Goal: Communication & Community: Answer question/provide support

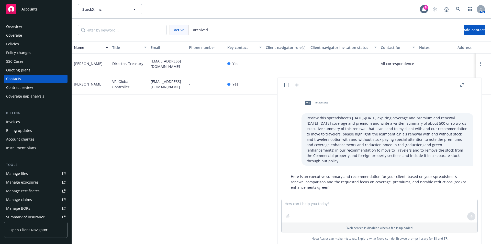
scroll to position [768, 0]
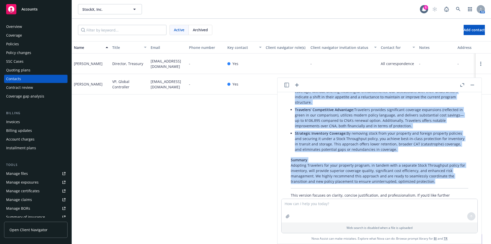
click at [462, 83] on icon "button" at bounding box center [462, 85] width 4 height 4
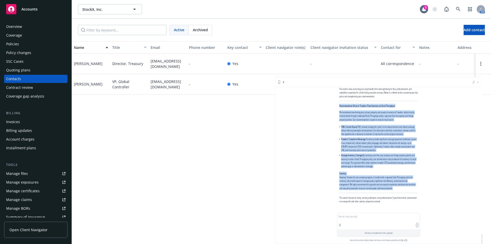
scroll to position [678, 0]
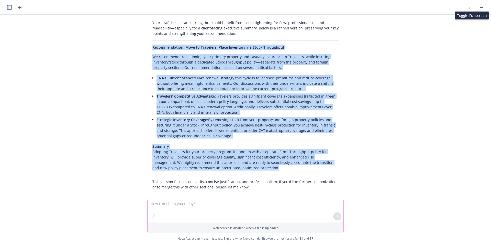
click at [198, 205] on textarea at bounding box center [246, 211] width 196 height 24
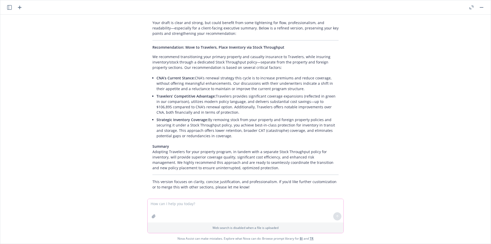
click at [183, 205] on textarea at bounding box center [246, 211] width 196 height 24
click at [215, 201] on textarea at bounding box center [246, 211] width 196 height 24
click at [226, 205] on textarea at bounding box center [246, 211] width 196 height 24
click at [192, 204] on textarea at bounding box center [246, 211] width 196 height 24
click at [190, 203] on textarea at bounding box center [246, 211] width 196 height 24
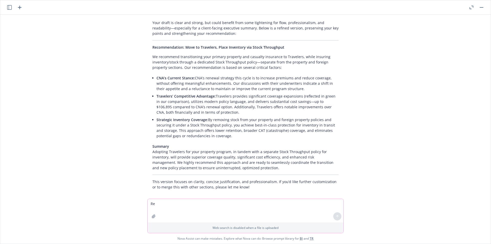
scroll to position [678, 0]
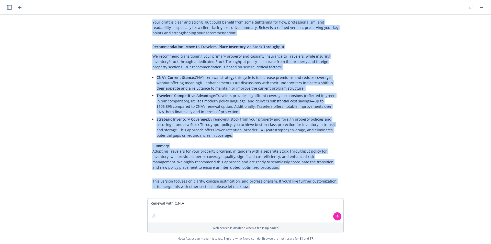
drag, startPoint x: 471, startPoint y: 218, endPoint x: 522, endPoint y: 213, distance: 51.2
click at [482, 213] on html "Accounts Overview Coverage Policies Policy changes SSC Cases Quoting plans Cont…" at bounding box center [245, 122] width 491 height 244
click at [239, 206] on textarea "Renewal with C.N.A" at bounding box center [246, 210] width 196 height 24
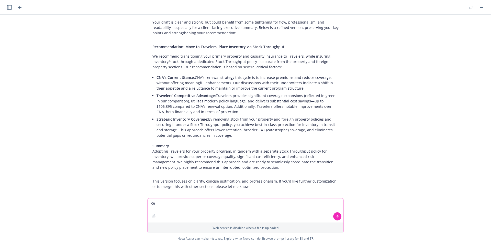
type textarea "R"
click at [158, 204] on textarea at bounding box center [246, 210] width 196 height 24
click at [162, 206] on textarea at bounding box center [246, 210] width 196 height 24
click at [238, 201] on textarea "when separate carriers on cargo and property -" at bounding box center [246, 210] width 196 height 24
click at [240, 203] on textarea "when separate carriers on cargo and property -" at bounding box center [246, 210] width 196 height 24
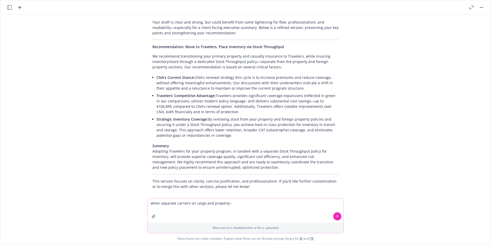
click at [231, 204] on textarea "when separate carriers on cargo and property -" at bounding box center [246, 210] width 196 height 24
click at [240, 205] on textarea "when separate carriers on cargo and property -" at bounding box center [246, 210] width 196 height 24
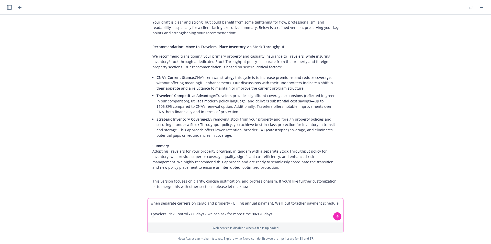
drag, startPoint x: 204, startPoint y: 207, endPoint x: 280, endPoint y: 211, distance: 76.6
click at [280, 211] on textarea "when separate carriers on cargo and property - Billing annual payment, We'll pu…" at bounding box center [246, 210] width 196 height 24
drag, startPoint x: 268, startPoint y: 208, endPoint x: 204, endPoint y: 210, distance: 64.3
click at [204, 210] on textarea "when separate carriers on cargo and property - Billing annual payment, We'll pu…" at bounding box center [246, 210] width 196 height 24
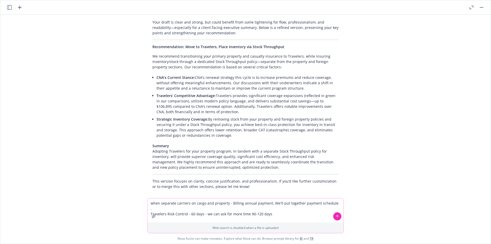
click at [204, 210] on textarea "when separate carriers on cargo and property - Billing annual payment, We'll pu…" at bounding box center [246, 210] width 196 height 24
drag, startPoint x: 204, startPoint y: 210, endPoint x: 274, endPoint y: 210, distance: 70.3
click at [274, 210] on textarea "when separate carriers on cargo and property - Billing annual payment, We'll pu…" at bounding box center [246, 210] width 196 height 24
click at [263, 207] on textarea "when separate carriers on cargo and property - Billing annual payment, We'll pu…" at bounding box center [246, 210] width 196 height 24
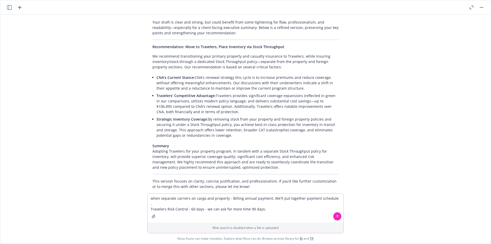
scroll to position [683, 0]
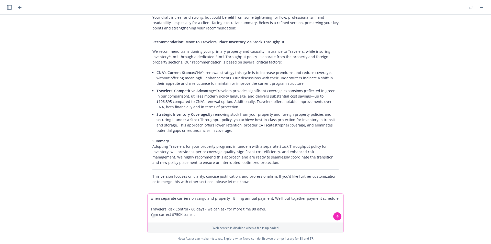
click at [159, 201] on textarea "when separate carriers on cargo and property - Billing annual payment, We'll pu…" at bounding box center [246, 207] width 196 height 29
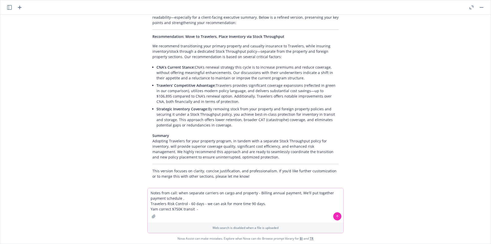
type textarea "Notes from call: when separate carriers on cargo and property - Billing annual …"
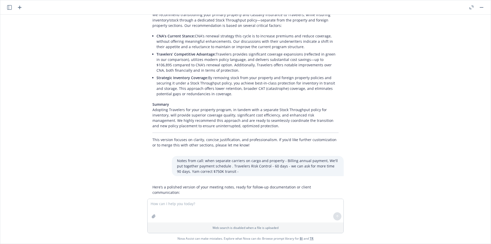
scroll to position [795, 0]
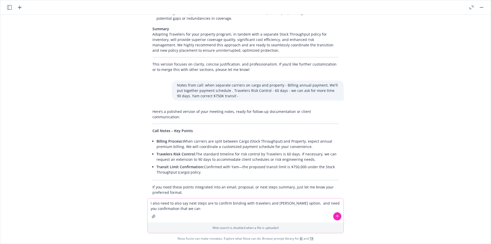
click at [200, 208] on textarea "I also need to also say next steps are to confirm bindnig with travelers and [P…" at bounding box center [246, 210] width 196 height 24
click at [207, 210] on textarea "I also need to also say next steps are to confirm bindnig with travelers and [P…" at bounding box center [246, 210] width 196 height 24
click at [331, 209] on textarea "I also need to also say next steps are to confirm bindnig with travelers and [P…" at bounding box center [246, 210] width 196 height 24
paste textarea "Risk control and internal approval. The premium may increase based on those int…"
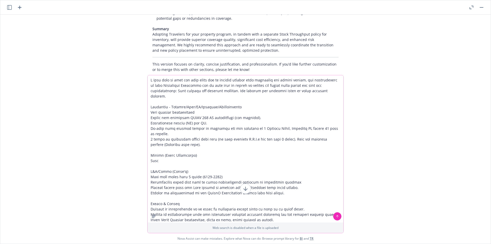
click at [188, 132] on textarea at bounding box center [246, 148] width 196 height 147
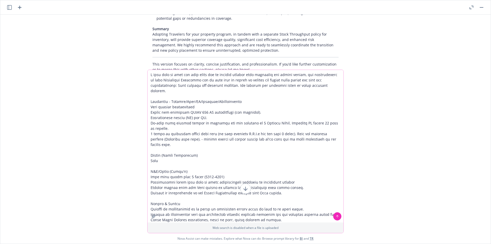
drag, startPoint x: 185, startPoint y: 128, endPoint x: 200, endPoint y: 132, distance: 15.6
click at [200, 132] on textarea at bounding box center [246, 146] width 196 height 152
click at [229, 166] on textarea at bounding box center [246, 146] width 196 height 152
paste textarea "please advise the policy number and we'll send you an email confirming we can r…"
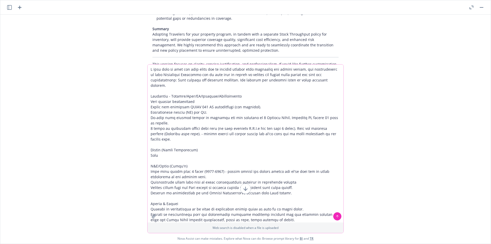
type textarea "I also need to also say next steps are to confirm bindnig with travelers and [P…"
click at [339, 216] on button at bounding box center [337, 216] width 8 height 8
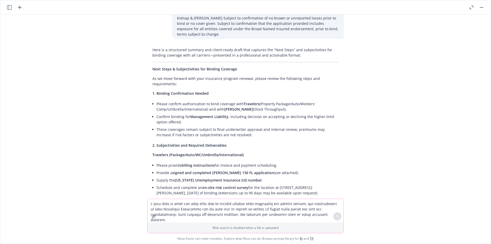
scroll to position [1055, 0]
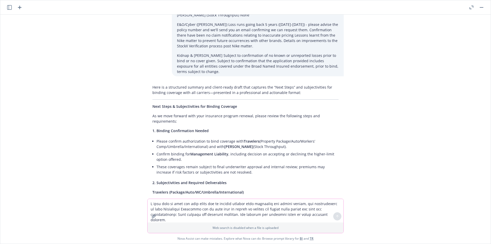
drag, startPoint x: 154, startPoint y: 125, endPoint x: 272, endPoint y: 131, distance: 118.8
click at [272, 137] on li "Please confirm authorization to bind coverage with Travelers (Property Package/…" at bounding box center [248, 143] width 182 height 13
copy li "Please confirm authorization to bind coverage with Travelers (Property Package/…"
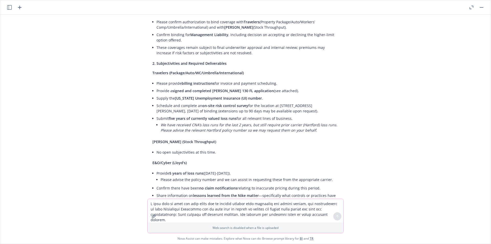
scroll to position [1115, 0]
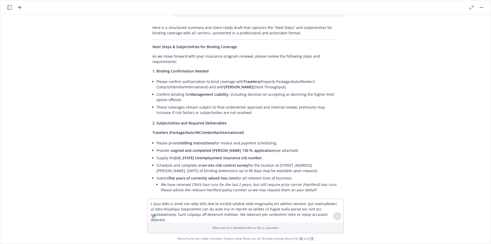
click at [183, 78] on li "Please confirm authorization to bind coverage with Travelers (Property Package/…" at bounding box center [248, 84] width 182 height 13
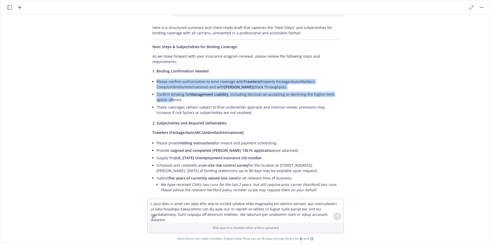
drag, startPoint x: 153, startPoint y: 64, endPoint x: 169, endPoint y: 82, distance: 23.4
click at [169, 82] on ul "Please confirm authorization to bind coverage with Travelers (Property Package/…" at bounding box center [248, 97] width 182 height 38
click at [169, 91] on li "Confirm binding for Management Liability , including decision on accepting or d…" at bounding box center [248, 97] width 182 height 13
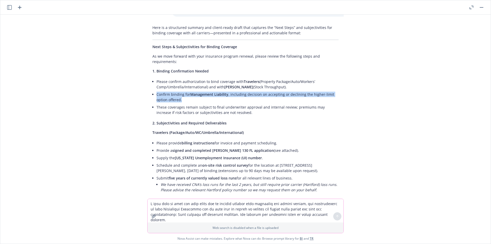
drag, startPoint x: 184, startPoint y: 83, endPoint x: 155, endPoint y: 68, distance: 32.6
click at [157, 78] on ul "Please confirm authorization to bind coverage with Travelers (Property Package/…" at bounding box center [248, 97] width 182 height 38
click at [163, 78] on li "Please confirm authorization to bind coverage with Travelers (Property Package/…" at bounding box center [248, 84] width 182 height 13
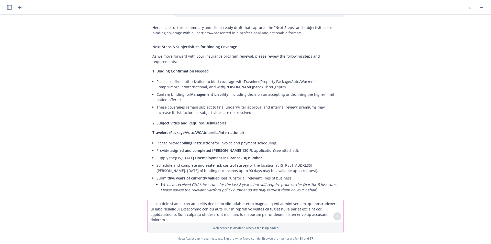
drag, startPoint x: 152, startPoint y: 64, endPoint x: 271, endPoint y: 71, distance: 119.2
click at [271, 71] on div "Here is a structured summary and client-ready draft that captures the “Next Ste…" at bounding box center [245, 202] width 196 height 359
click at [271, 78] on li "Please confirm authorization to bind coverage with Travelers (Property Package/…" at bounding box center [248, 84] width 182 height 13
drag, startPoint x: 275, startPoint y: 70, endPoint x: 242, endPoint y: 74, distance: 32.7
click at [157, 78] on li "Please confirm authorization to bind coverage with Travelers (Property Package/…" at bounding box center [248, 84] width 182 height 13
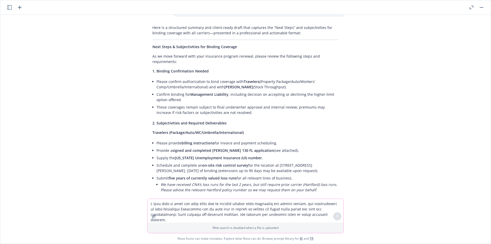
copy li "Please confirm authorization to bind coverage with Travelers (Property Package/…"
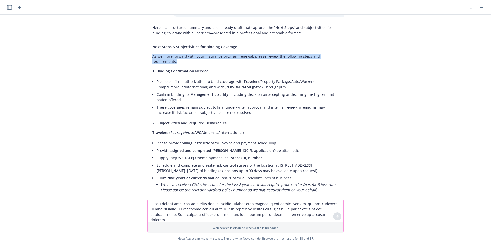
drag, startPoint x: 147, startPoint y: 39, endPoint x: 189, endPoint y: 47, distance: 42.3
click at [189, 47] on div "Here is a structured summary and client-ready draft that captures the “Next Ste…" at bounding box center [245, 202] width 196 height 359
copy p "As we move forward with your insurance program renewal, please review the follo…"
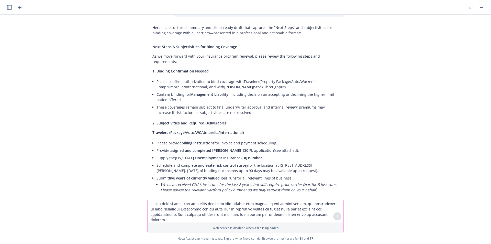
click at [147, 62] on div "Here is a structured summary and client-ready draft that captures the “Next Ste…" at bounding box center [245, 202] width 196 height 359
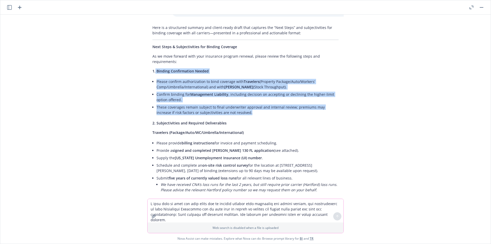
drag, startPoint x: 151, startPoint y: 54, endPoint x: 468, endPoint y: 96, distance: 319.3
click at [250, 95] on div "Here is a structured summary and client-ready draft that captures the “Next Ste…" at bounding box center [245, 202] width 196 height 359
copy div "Binding Confirmation Needed Please confirm authorization to bind coverage with …"
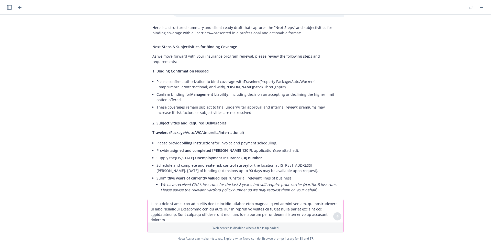
click at [172, 161] on li "Schedule and complete an on-site risk control survey for the location at [STREE…" at bounding box center [248, 167] width 182 height 13
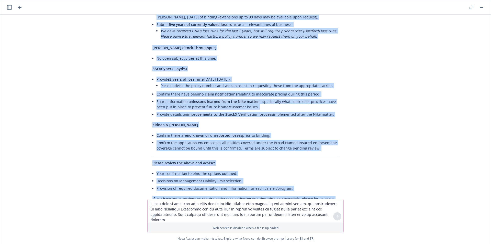
scroll to position [1294, 0]
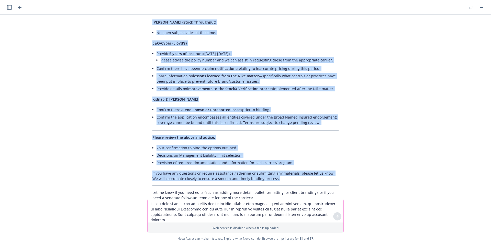
drag, startPoint x: 160, startPoint y: 107, endPoint x: 315, endPoint y: 169, distance: 166.8
click at [315, 169] on div "Here is a structured summary and client-ready draft that captures the “Next Ste…" at bounding box center [245, 23] width 196 height 359
copy div "Loremipsumdolo sit Ametcons Adipiscingel Seddoeius (Tempori/Utla/ET/Dolorema/Al…"
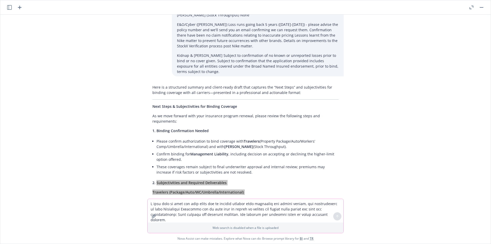
scroll to position [816, 0]
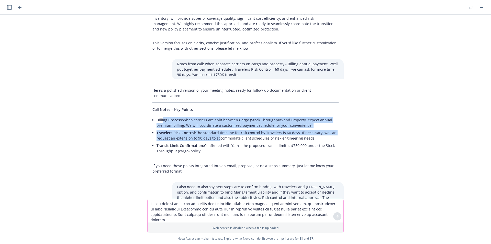
drag, startPoint x: 160, startPoint y: 109, endPoint x: 213, endPoint y: 125, distance: 55.9
click at [213, 125] on ul "Billing Process: When carriers are split between Cargo (Stock Throughput) and P…" at bounding box center [248, 135] width 182 height 38
click at [213, 129] on li "Travelers Risk Control: The standard timeline for risk control by Travelers is …" at bounding box center [248, 135] width 182 height 13
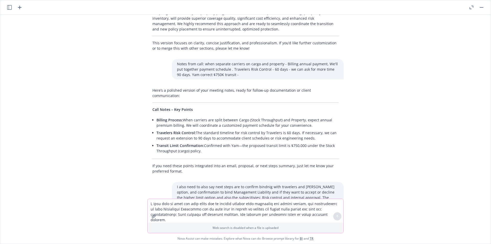
drag, startPoint x: 209, startPoint y: 137, endPoint x: 186, endPoint y: 120, distance: 28.8
click at [186, 120] on ul "Billing Process: When carriers are split between Cargo (Stock Throughput) and P…" at bounding box center [248, 135] width 182 height 38
click at [185, 130] on span "Travelers Risk Control:" at bounding box center [176, 132] width 39 height 5
drag, startPoint x: 161, startPoint y: 112, endPoint x: 205, endPoint y: 144, distance: 53.9
click at [205, 144] on ul "Billing Process: When carriers are split between Cargo (Stock Throughput) and P…" at bounding box center [248, 135] width 182 height 38
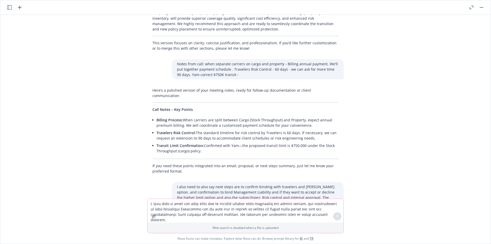
click at [205, 144] on li "Transit Limit Confirmation: Confirmed with Yam—the proposed transit limit is $7…" at bounding box center [248, 148] width 182 height 13
drag, startPoint x: 177, startPoint y: 135, endPoint x: 159, endPoint y: 134, distance: 17.9
click at [160, 142] on li "Transit Limit Confirmation: Confirmed with Yam—the proposed transit limit is $7…" at bounding box center [248, 148] width 182 height 13
click at [159, 143] on span "Transit Limit Confirmation:" at bounding box center [181, 145] width 48 height 5
click at [183, 143] on span "Transit Limit Confirmation:" at bounding box center [181, 145] width 48 height 5
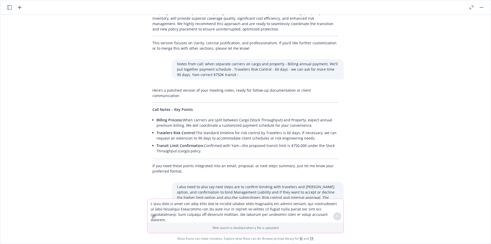
drag, startPoint x: 204, startPoint y: 134, endPoint x: 305, endPoint y: 145, distance: 101.1
click at [305, 145] on div "Here’s a polished version of your meeting notes, ready for follow-up documentat…" at bounding box center [245, 130] width 196 height 90
drag, startPoint x: 305, startPoint y: 145, endPoint x: 291, endPoint y: 143, distance: 14.4
click at [305, 145] on div "Here’s a polished version of your meeting notes, ready for follow-up documentat…" at bounding box center [245, 130] width 196 height 90
click at [237, 142] on li "Transit Limit Confirmation: Confirmed with Yam—the proposed transit limit is $7…" at bounding box center [248, 148] width 182 height 13
